Goal: Information Seeking & Learning: Find specific page/section

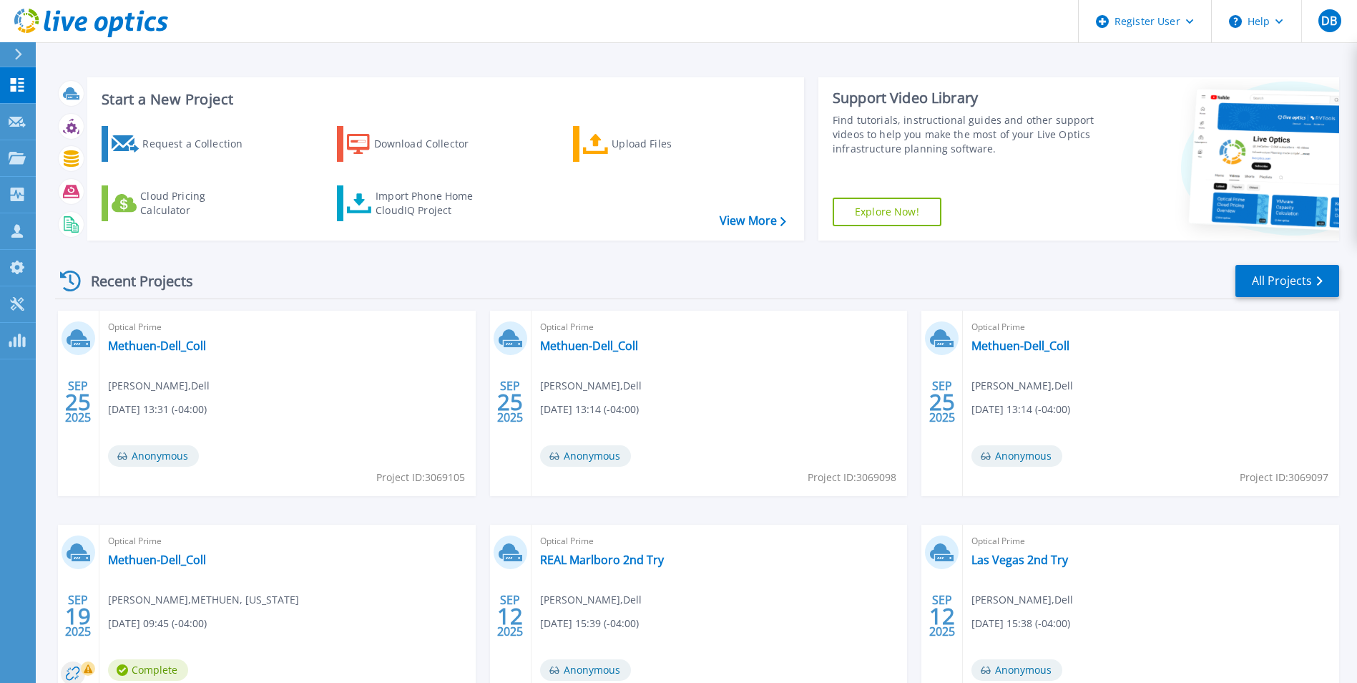
drag, startPoint x: 21, startPoint y: 49, endPoint x: 19, endPoint y: 57, distance: 8.4
click at [21, 49] on icon at bounding box center [18, 54] width 8 height 11
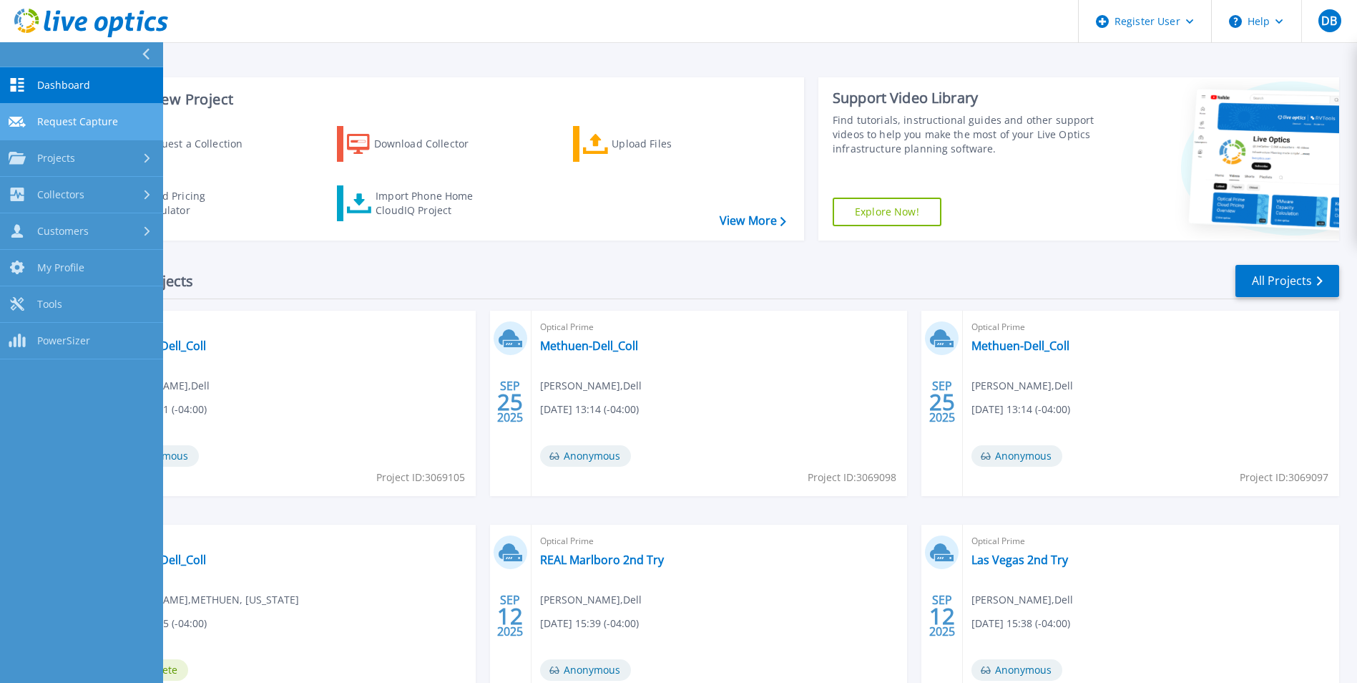
click at [85, 126] on span "Request Capture" at bounding box center [77, 121] width 81 height 13
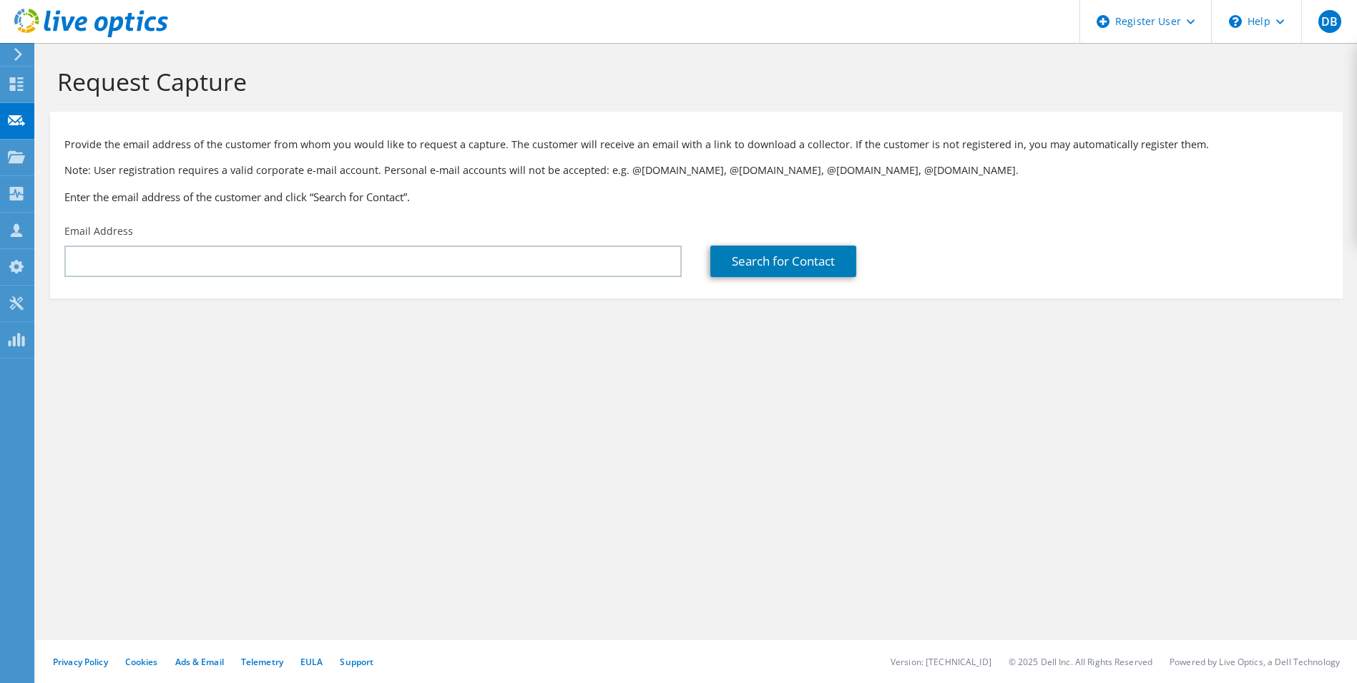
click at [16, 47] on div at bounding box center [84, 24] width 168 height 48
click at [16, 50] on use at bounding box center [18, 54] width 8 height 13
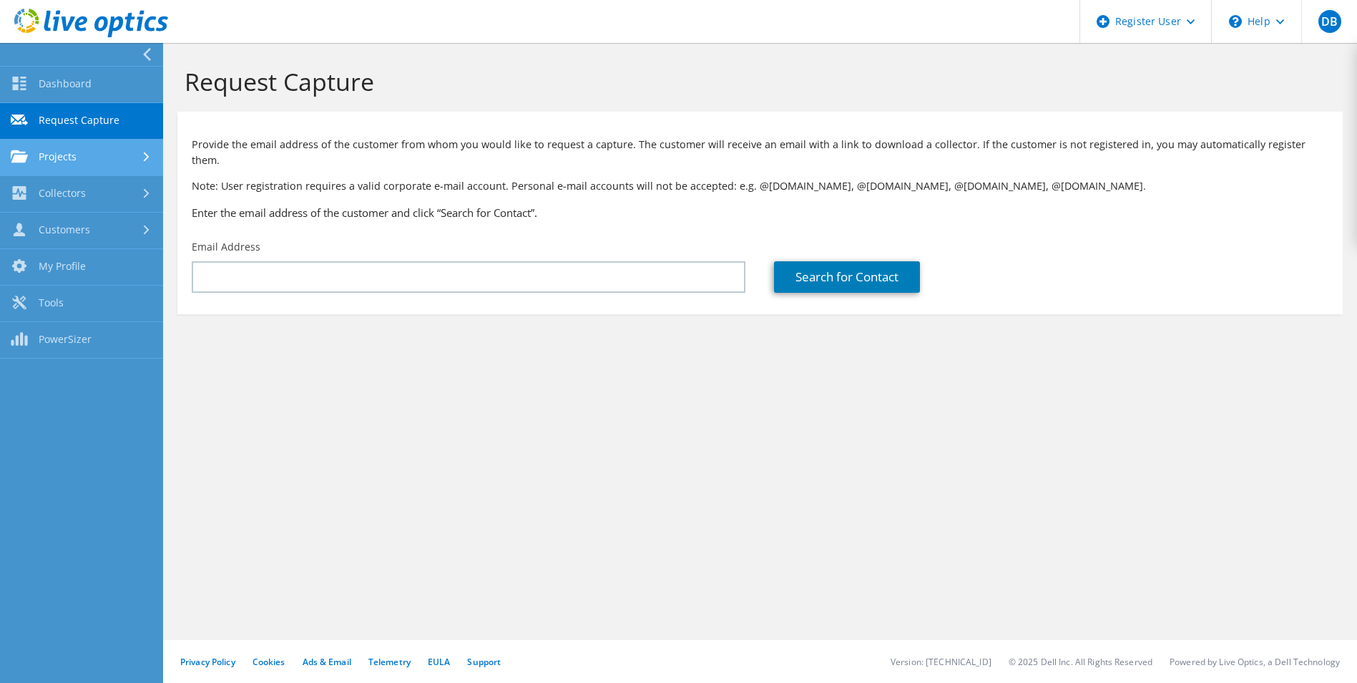
click at [67, 160] on link "Projects" at bounding box center [81, 158] width 163 height 36
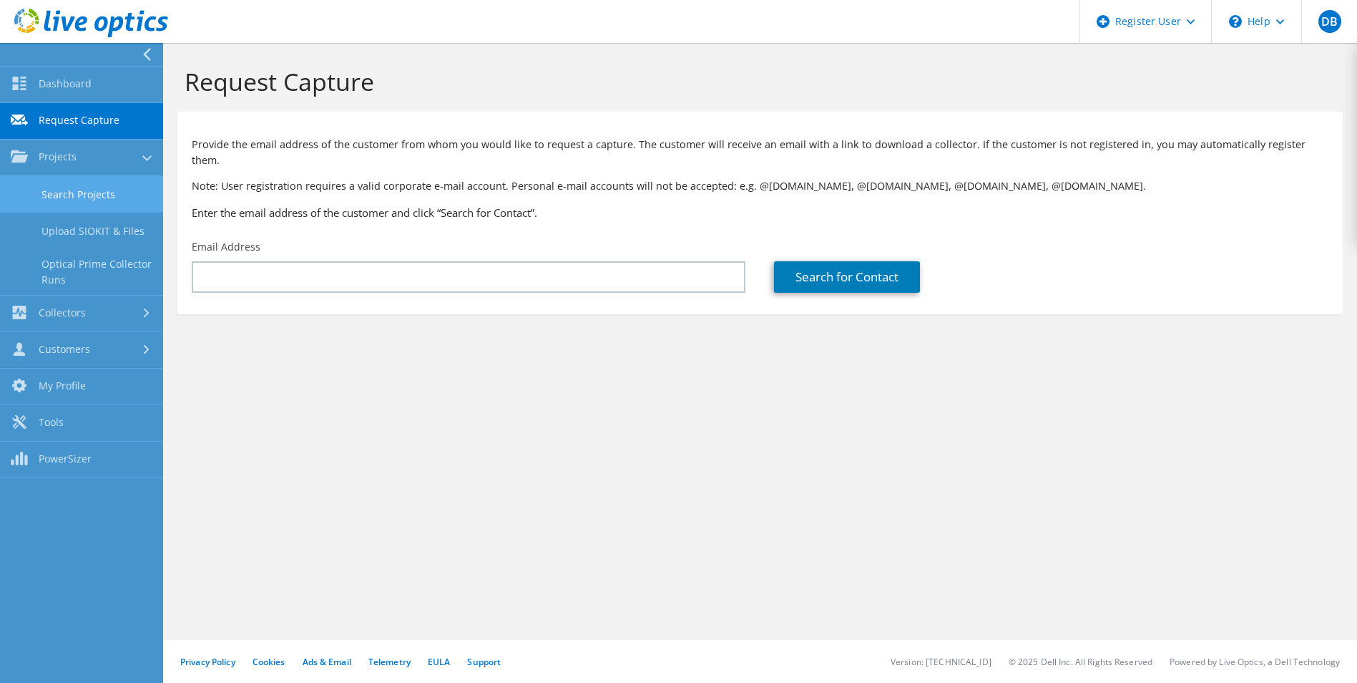
click at [81, 197] on link "Search Projects" at bounding box center [81, 194] width 163 height 36
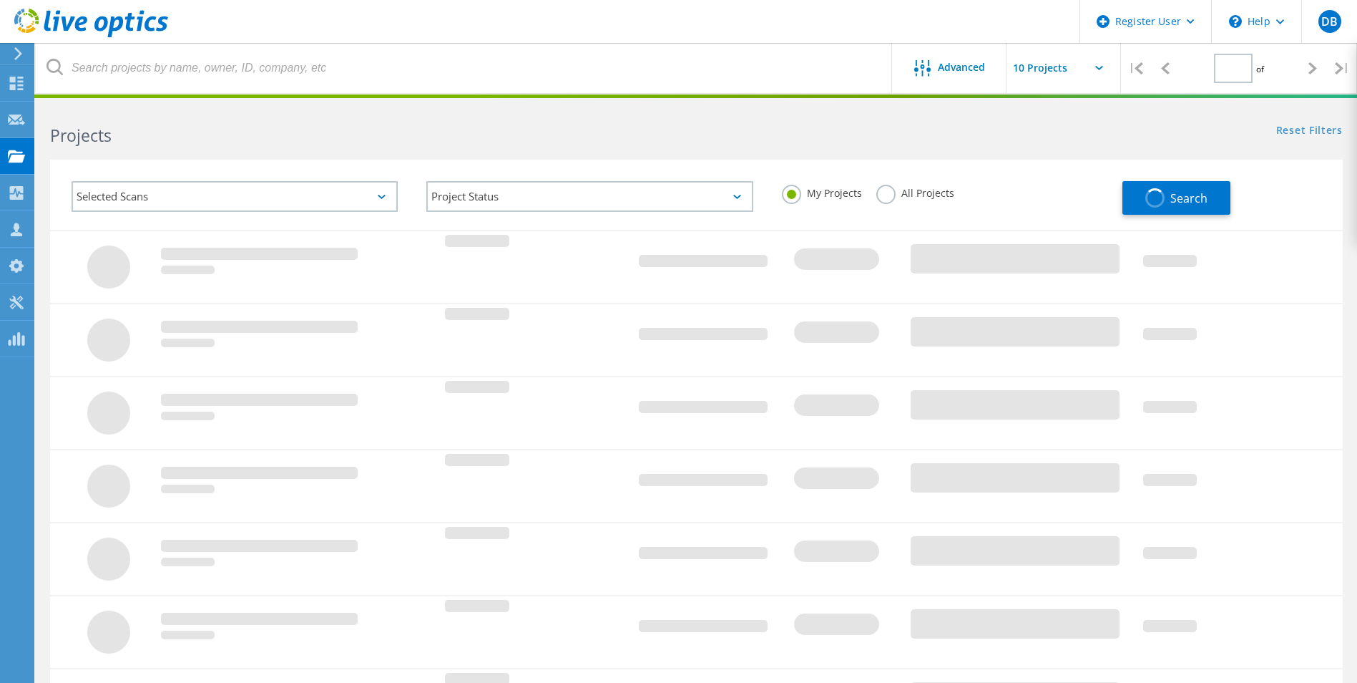
type input "1"
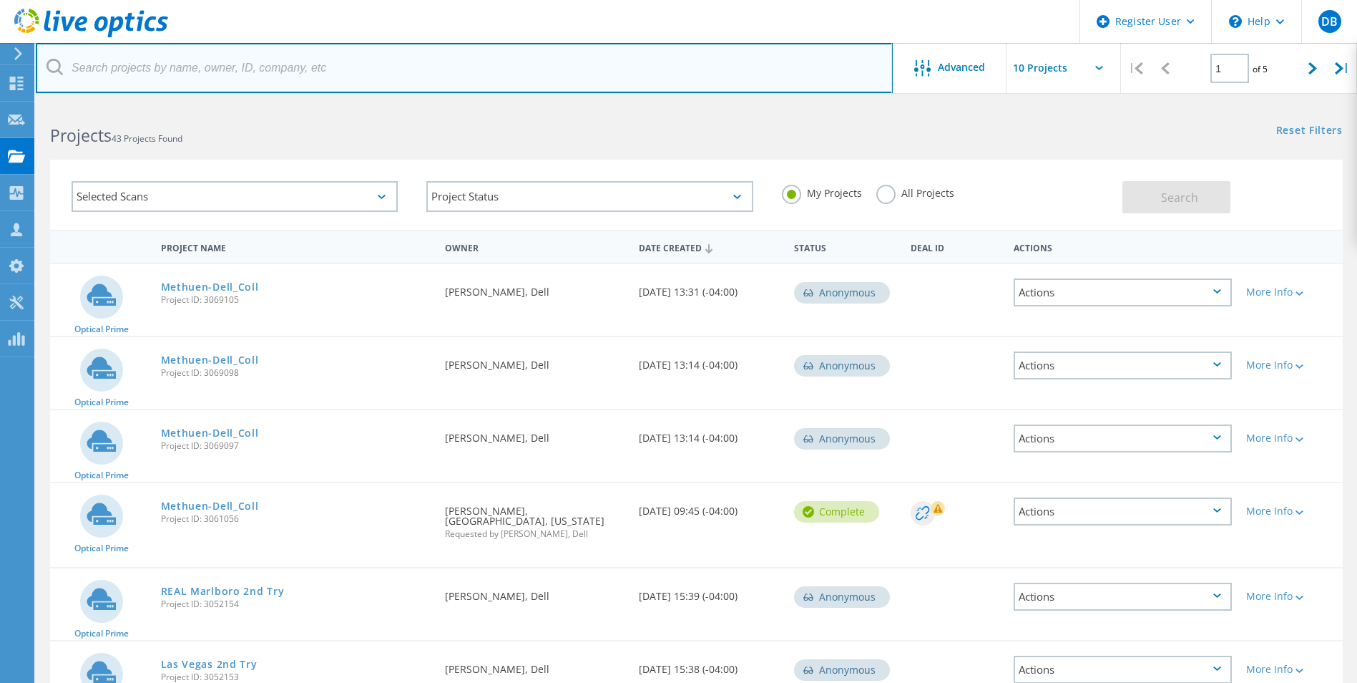
click at [247, 55] on input "text" at bounding box center [464, 68] width 857 height 50
type input "F"
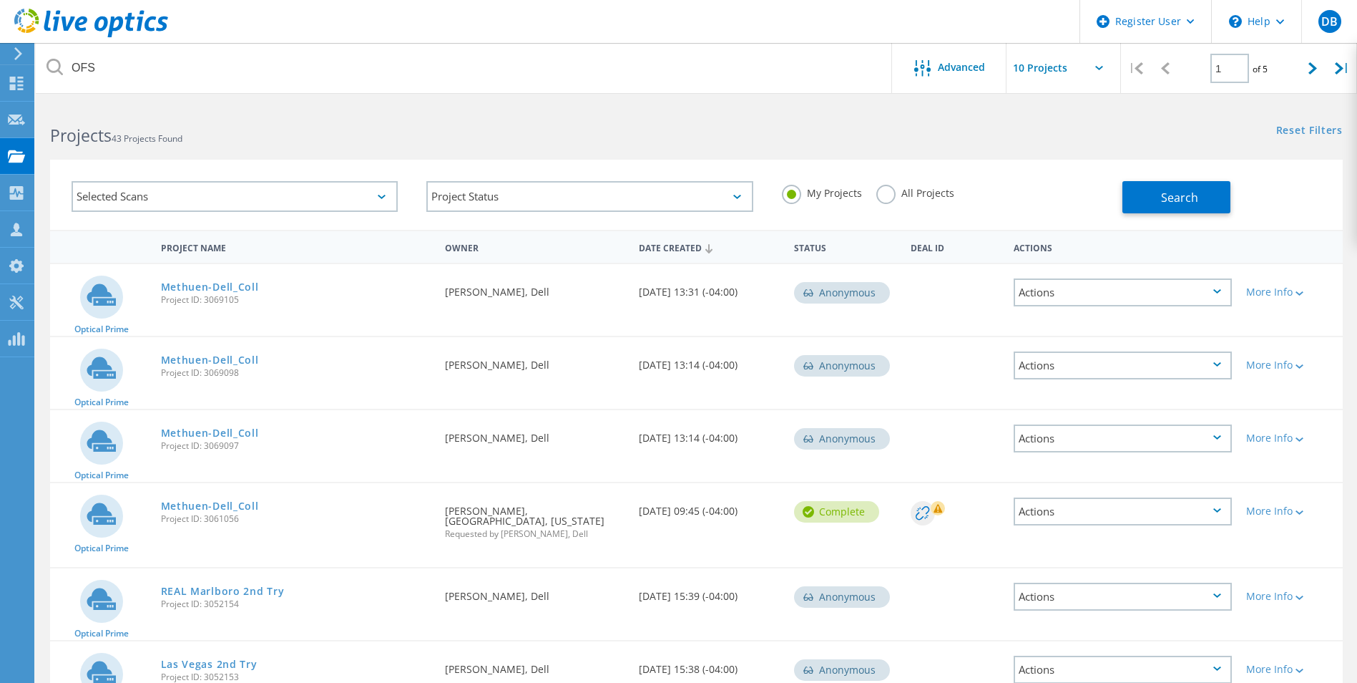
click at [49, 62] on icon at bounding box center [55, 67] width 16 height 16
drag, startPoint x: 890, startPoint y: 197, endPoint x: 1078, endPoint y: 217, distance: 189.3
click at [890, 197] on label "All Projects" at bounding box center [916, 192] width 78 height 14
click at [0, 0] on input "All Projects" at bounding box center [0, 0] width 0 height 0
click at [1207, 199] on button "Search" at bounding box center [1177, 197] width 108 height 32
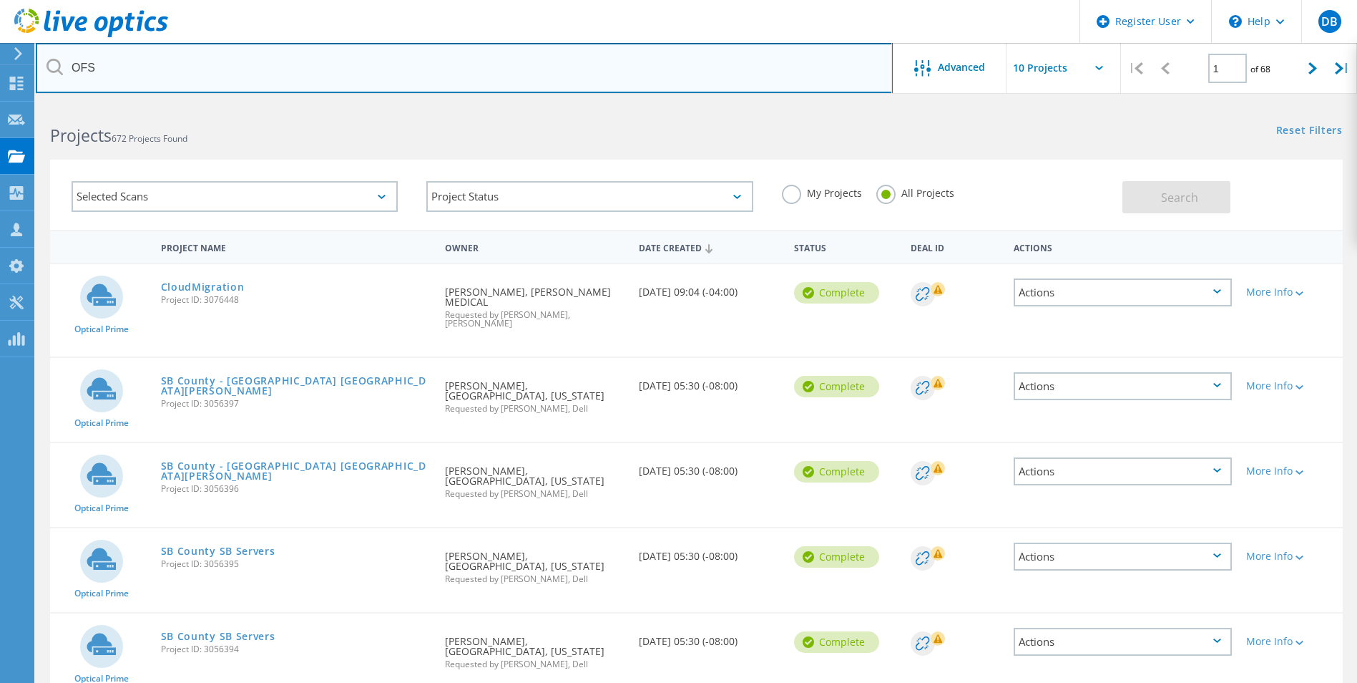
click at [175, 71] on input "OFS" at bounding box center [464, 68] width 857 height 50
type input "OFS Optics"
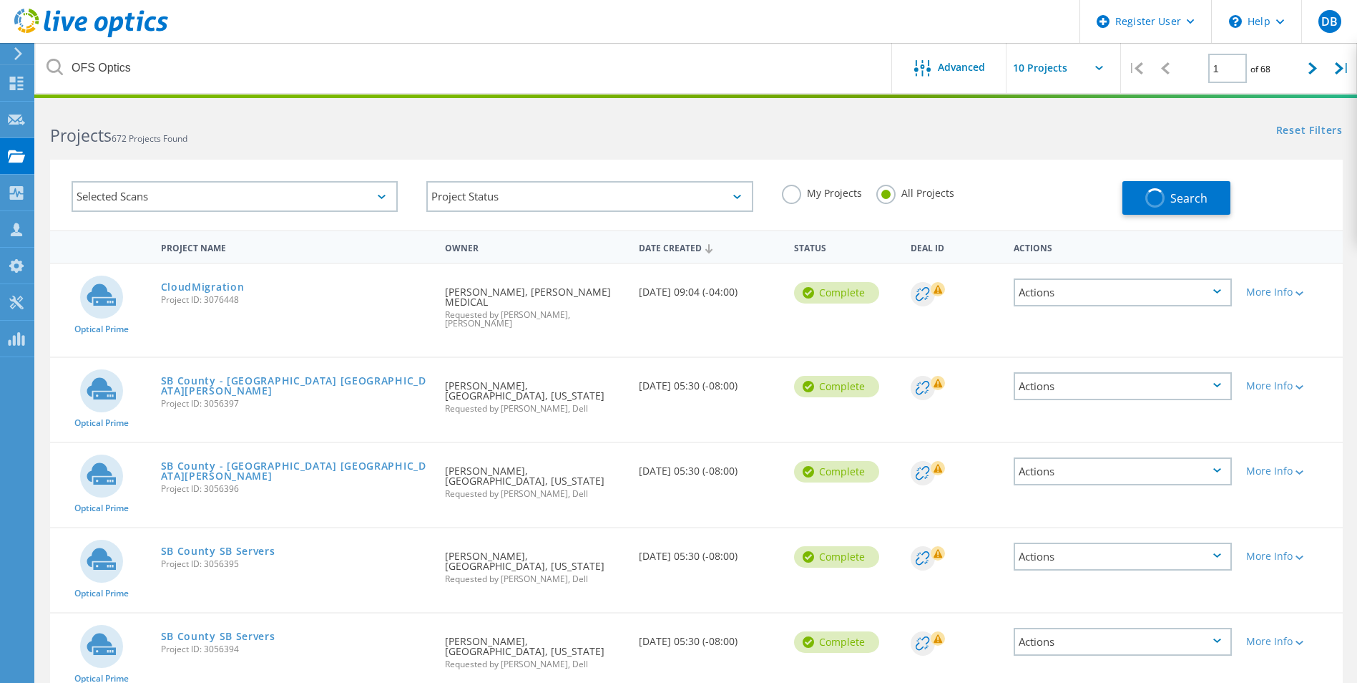
click at [799, 198] on label "My Projects" at bounding box center [822, 192] width 80 height 14
click at [0, 0] on input "My Projects" at bounding box center [0, 0] width 0 height 0
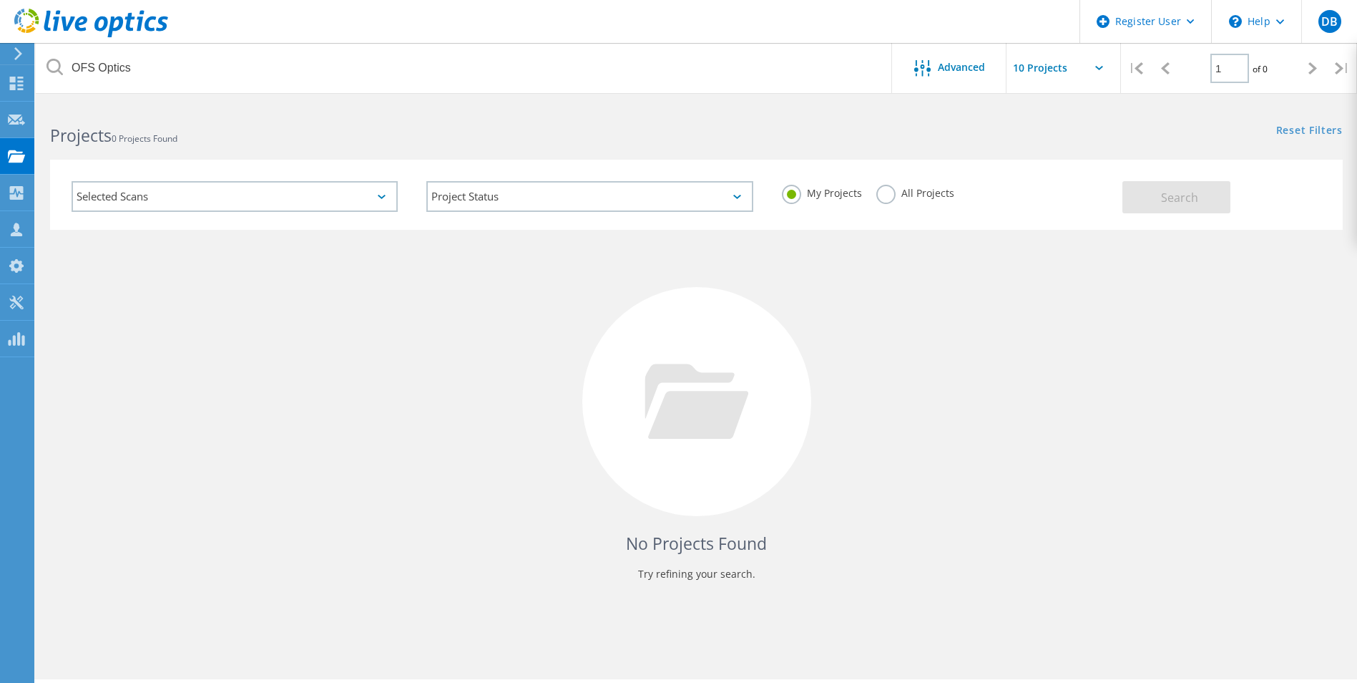
click at [889, 195] on label "All Projects" at bounding box center [916, 192] width 78 height 14
click at [0, 0] on input "All Projects" at bounding box center [0, 0] width 0 height 0
click at [1184, 205] on span "Search" at bounding box center [1179, 198] width 37 height 16
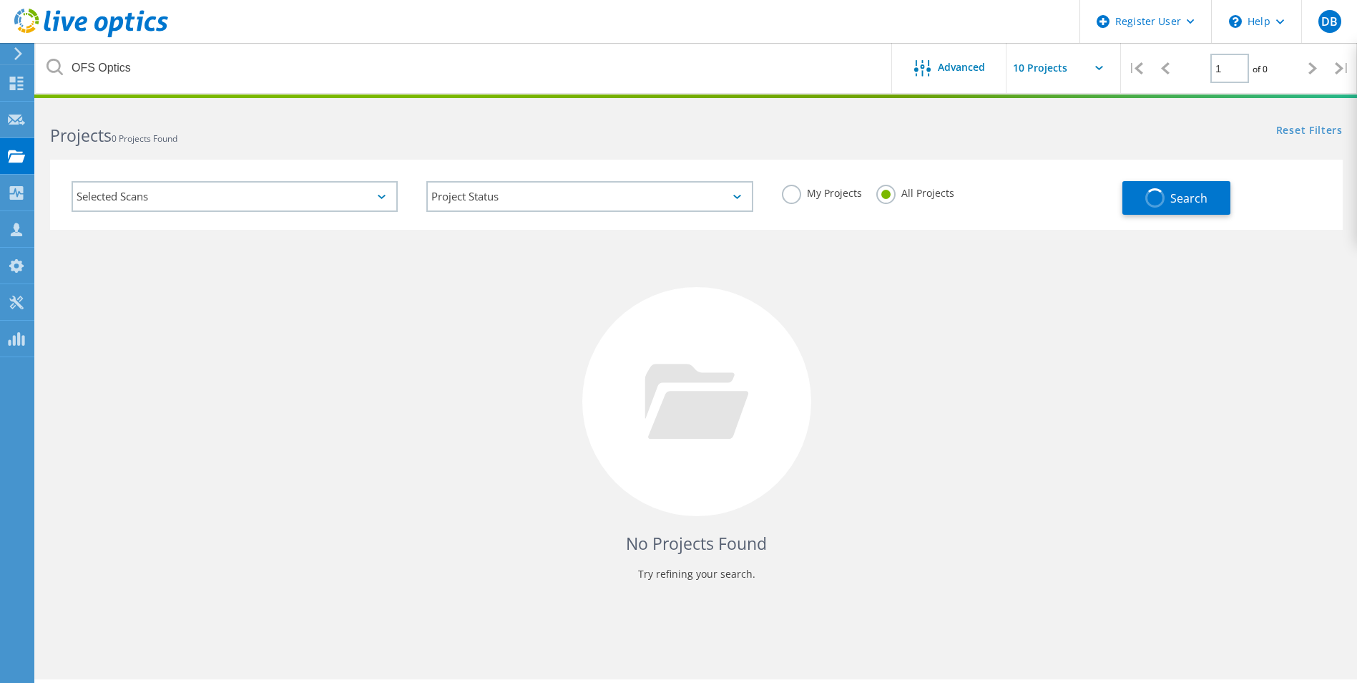
click at [389, 197] on div "Selected Scans" at bounding box center [235, 196] width 326 height 31
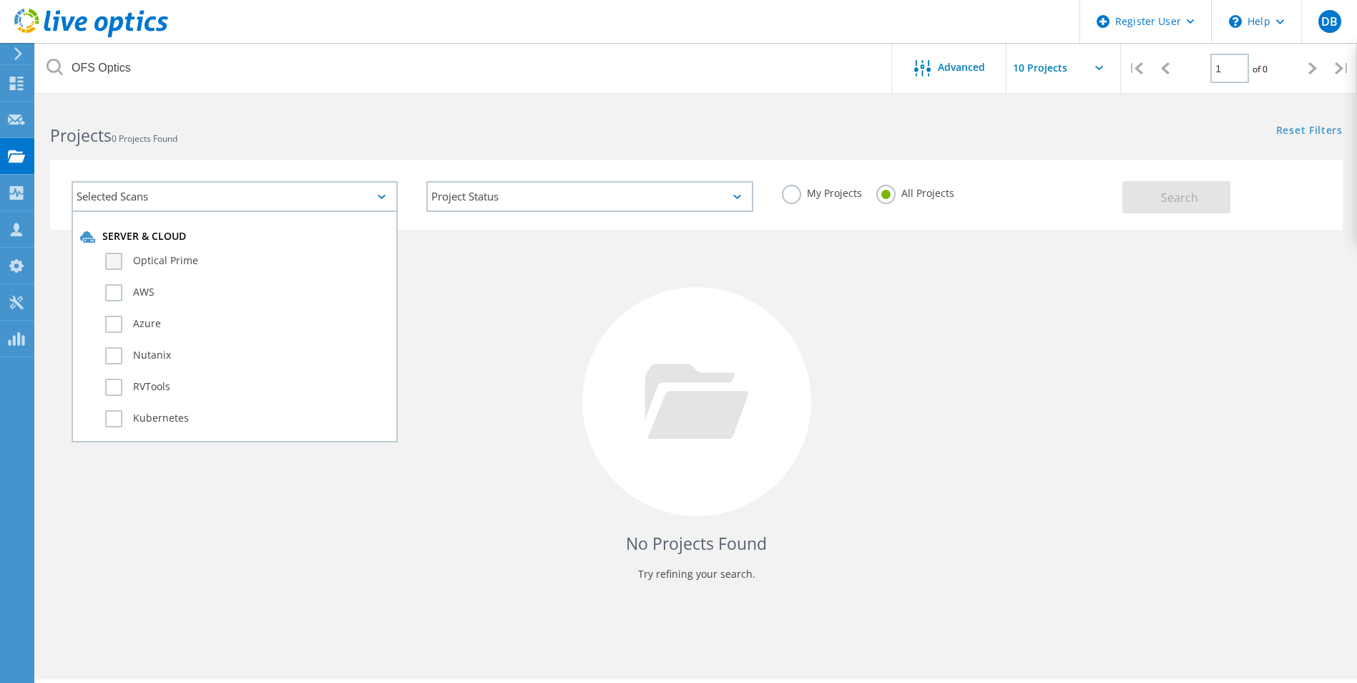
click at [149, 255] on label "Optical Prime" at bounding box center [247, 261] width 284 height 17
click at [0, 0] on input "Optical Prime" at bounding box center [0, 0] width 0 height 0
click at [1143, 193] on button "Search" at bounding box center [1177, 197] width 108 height 32
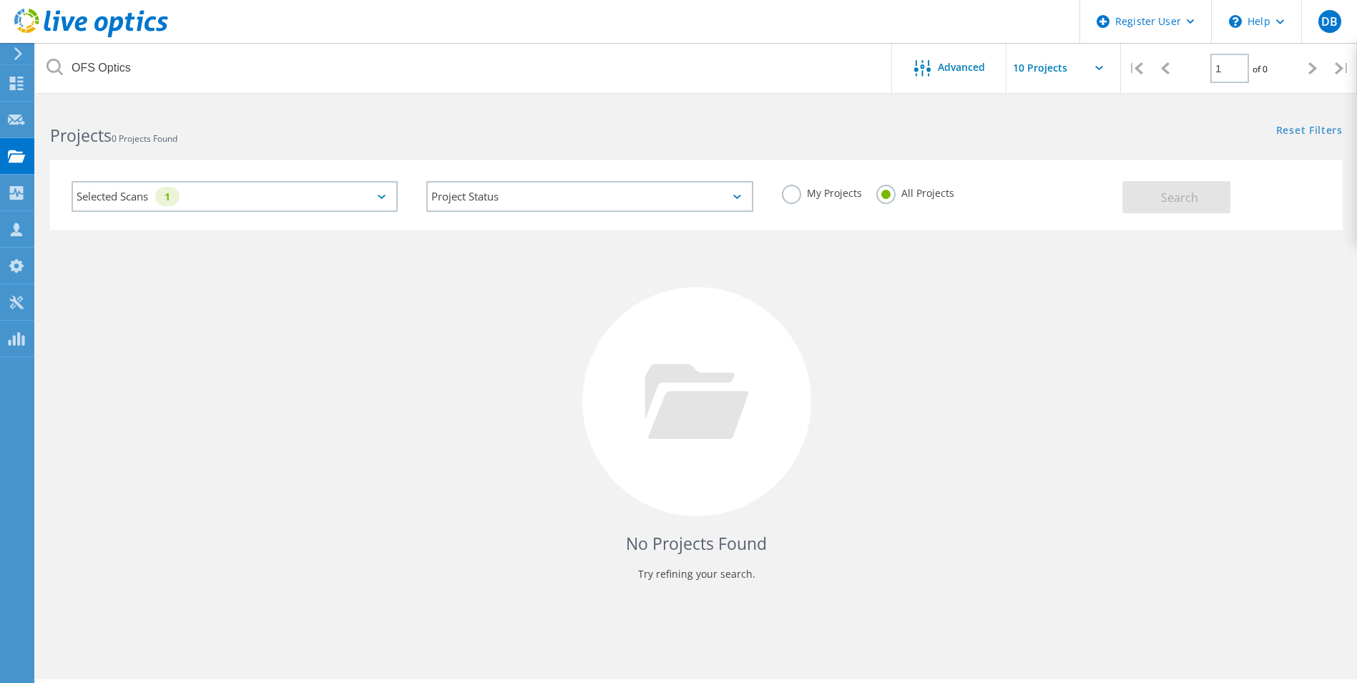
click at [816, 154] on div "Selected Scans 1 Project Status In Progress Complete Published Anonymous Archiv…" at bounding box center [697, 186] width 1322 height 88
click at [731, 122] on div "Reset Filters Show Filters" at bounding box center [1026, 117] width 660 height 26
click at [806, 128] on div "Reset Filters Show Filters" at bounding box center [1026, 117] width 660 height 26
